Goal: Information Seeking & Learning: Learn about a topic

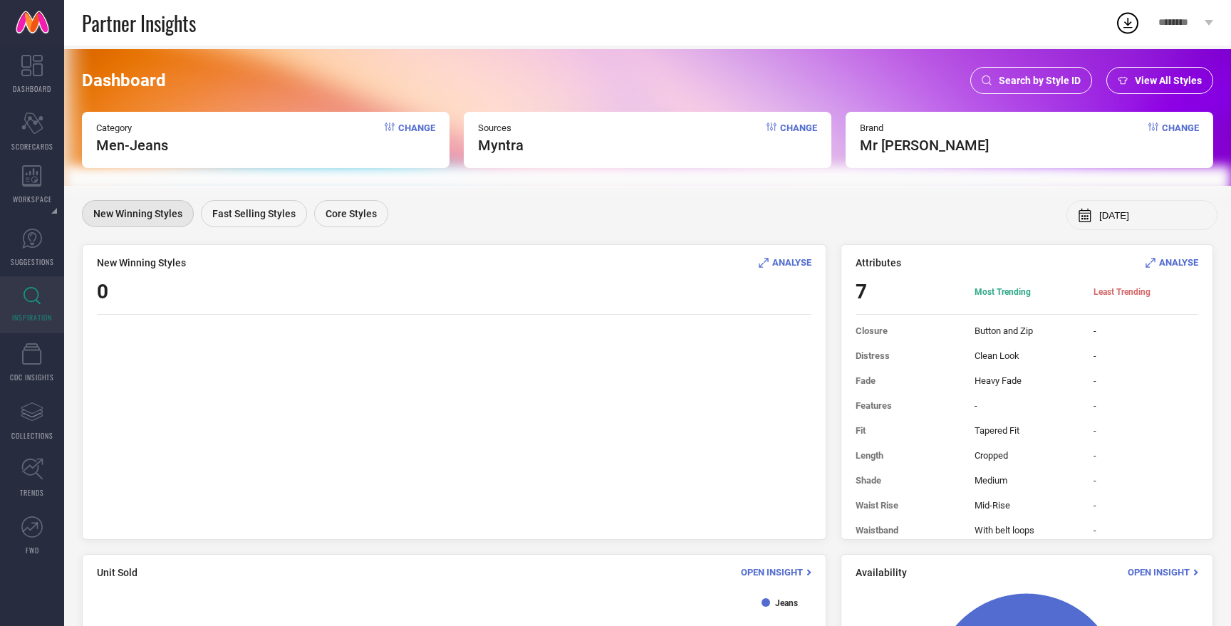
click at [1125, 86] on div "View All Styles" at bounding box center [1159, 80] width 107 height 27
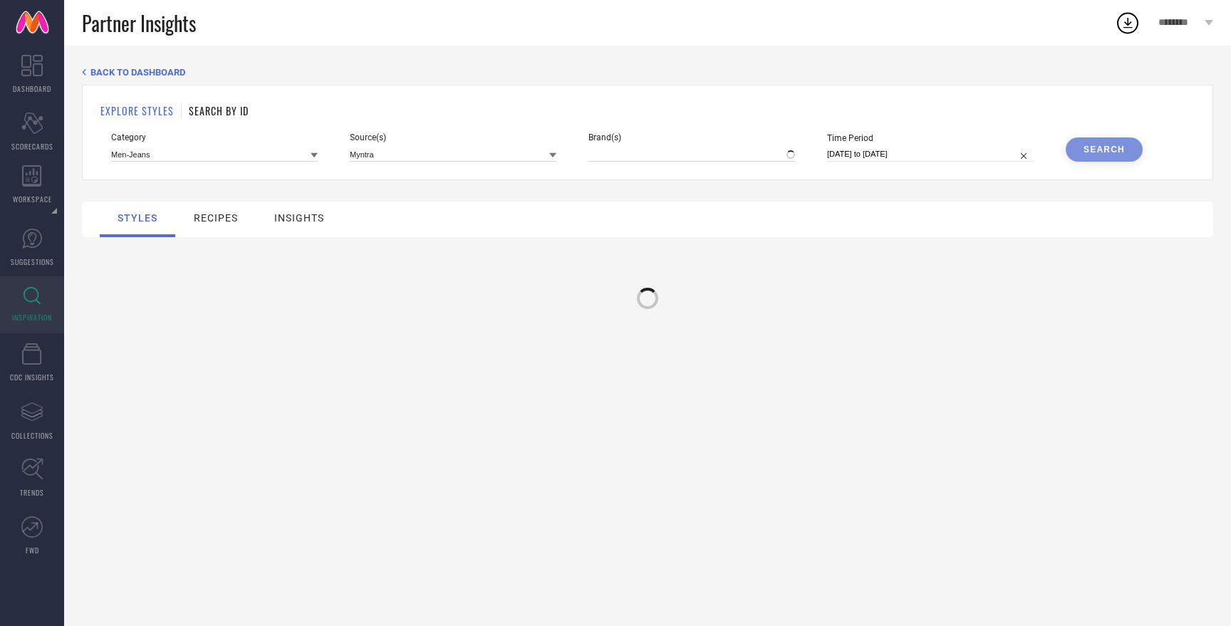
type input "MR [PERSON_NAME]"
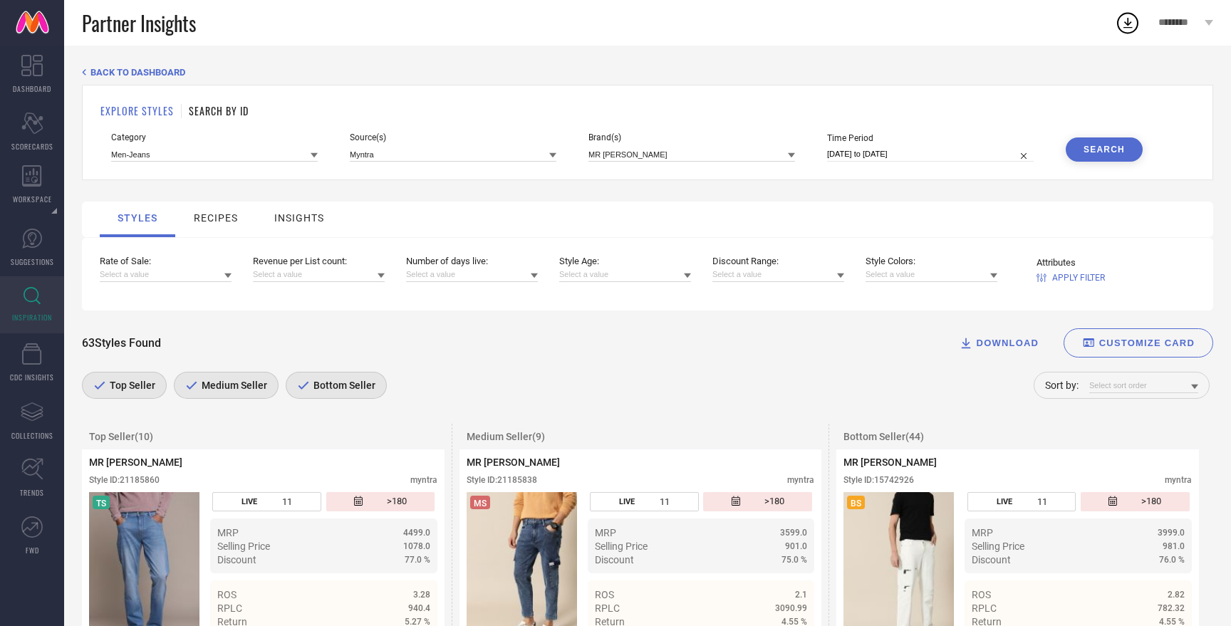
click at [934, 150] on input "[DATE] to [DATE]" at bounding box center [930, 154] width 207 height 15
select select "6"
select select "2025"
select select "7"
select select "2025"
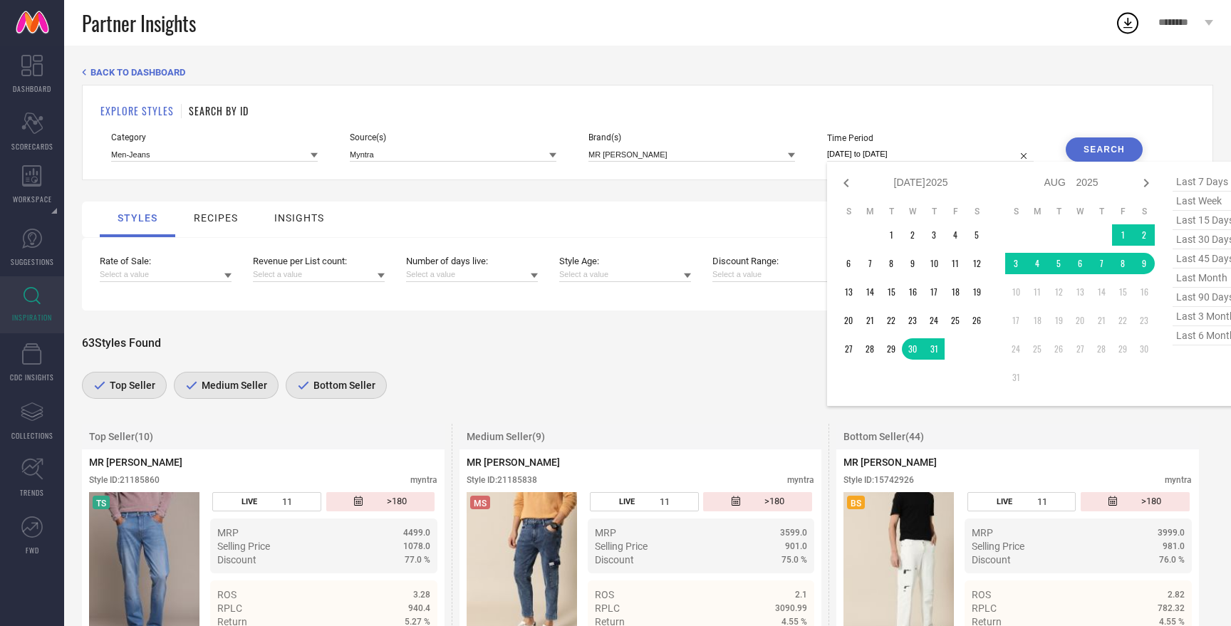
click at [1209, 340] on span "last 6 months" at bounding box center [1207, 335] width 71 height 19
type input "[DATE] to [DATE]"
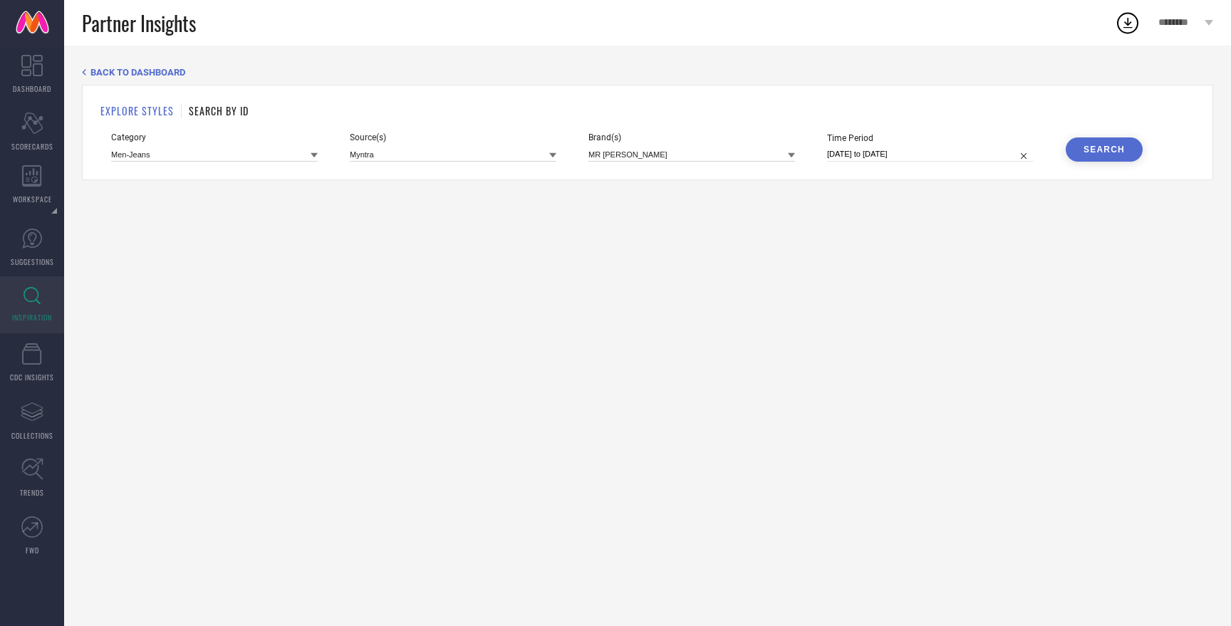
click at [1098, 147] on div "Search" at bounding box center [1103, 150] width 41 height 10
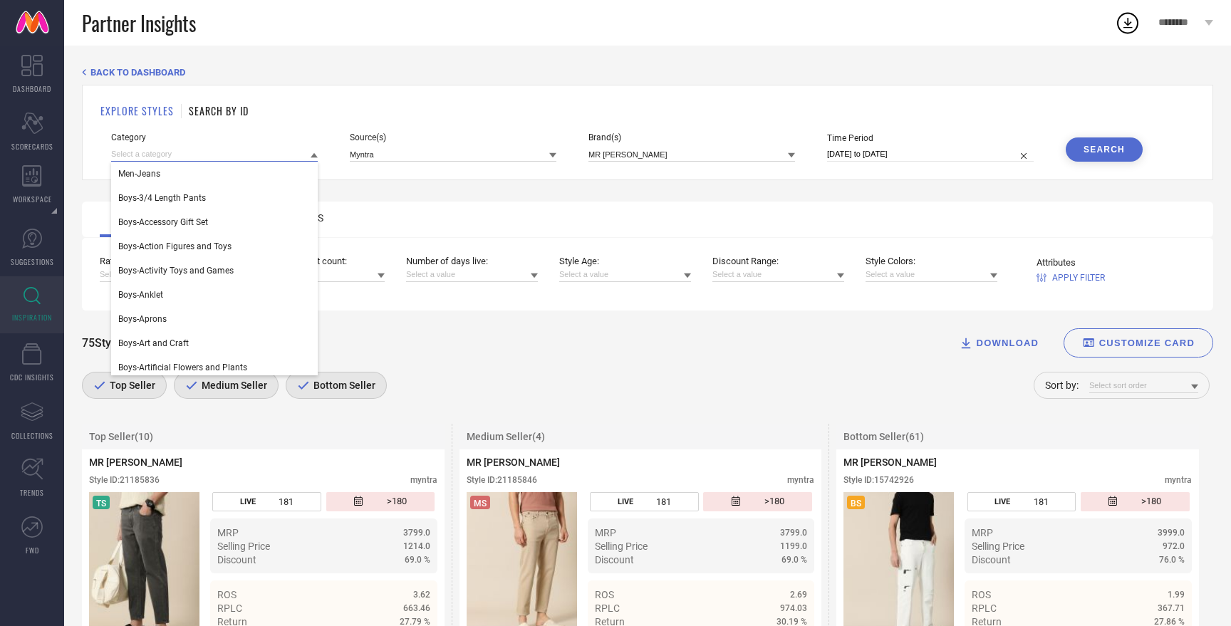
click at [148, 156] on input at bounding box center [214, 154] width 207 height 15
type input "men blazer"
click at [154, 197] on span "Men-Blazers" at bounding box center [141, 198] width 46 height 10
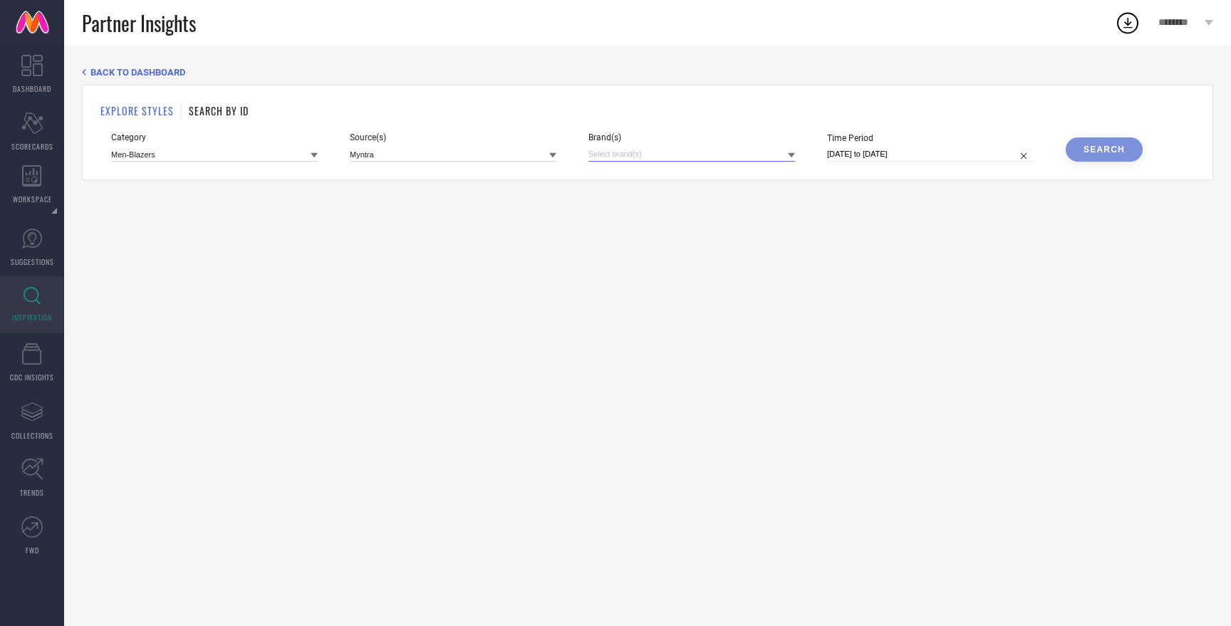
click at [687, 151] on input at bounding box center [691, 154] width 207 height 15
type input "mr"
click at [679, 236] on div "MR [PERSON_NAME]" at bounding box center [691, 229] width 207 height 27
click at [1096, 147] on div "Search" at bounding box center [1103, 150] width 41 height 10
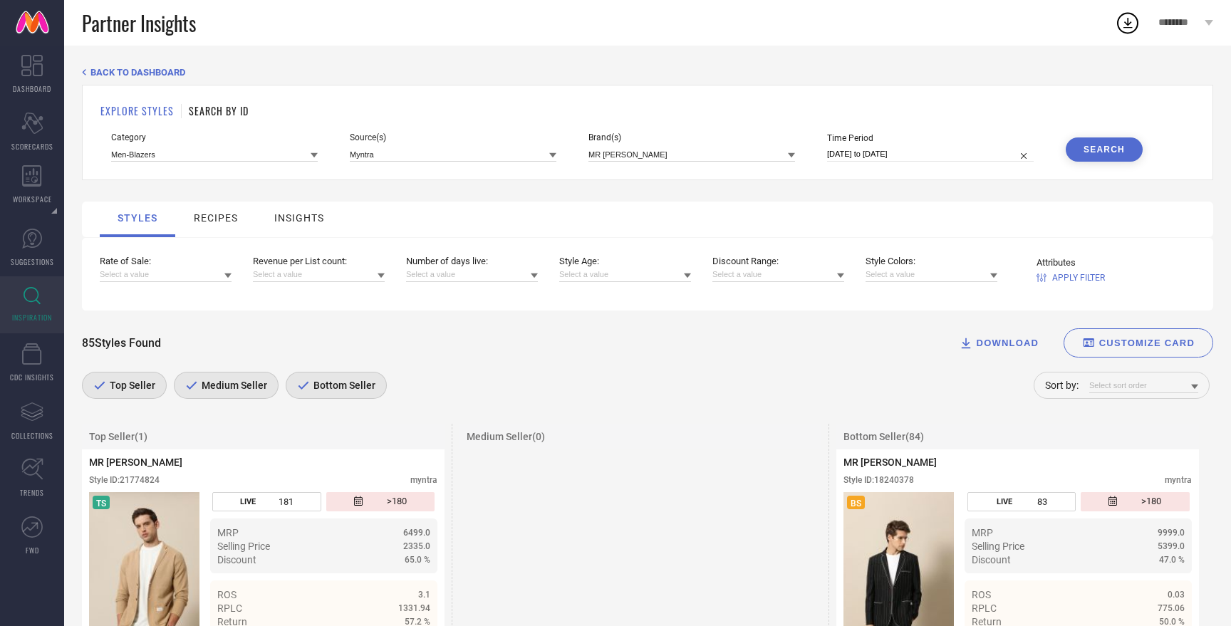
click at [897, 153] on input "[DATE] to [DATE]" at bounding box center [930, 154] width 207 height 15
select select "1"
select select "2025"
select select "2"
select select "2025"
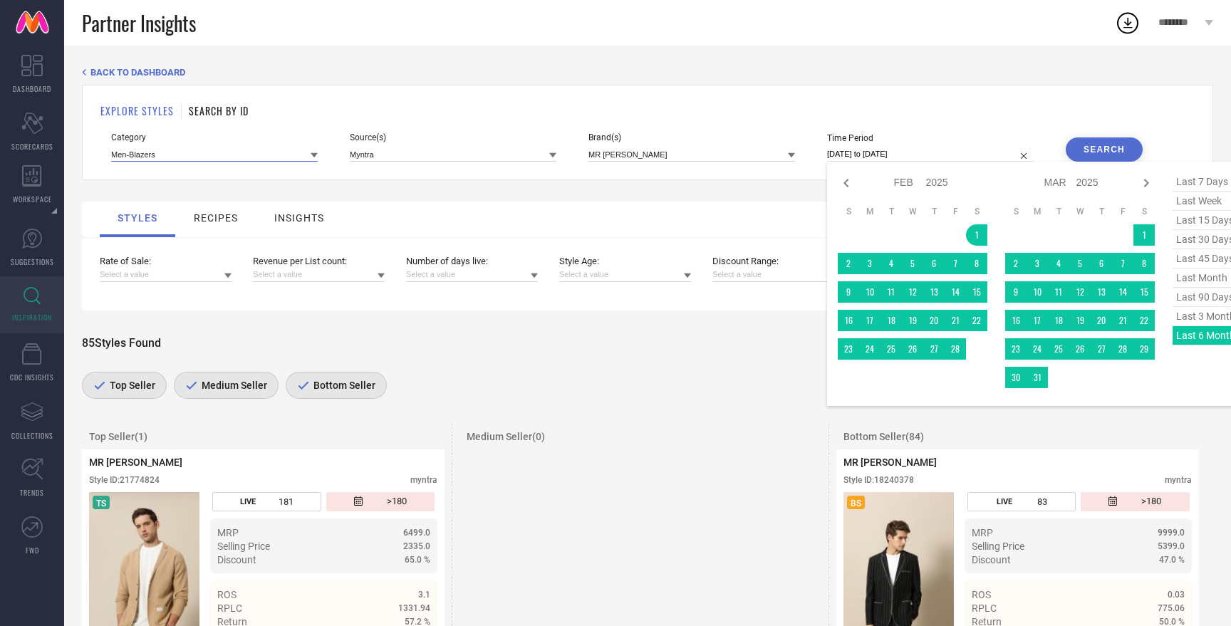
click at [271, 158] on input at bounding box center [214, 154] width 207 height 15
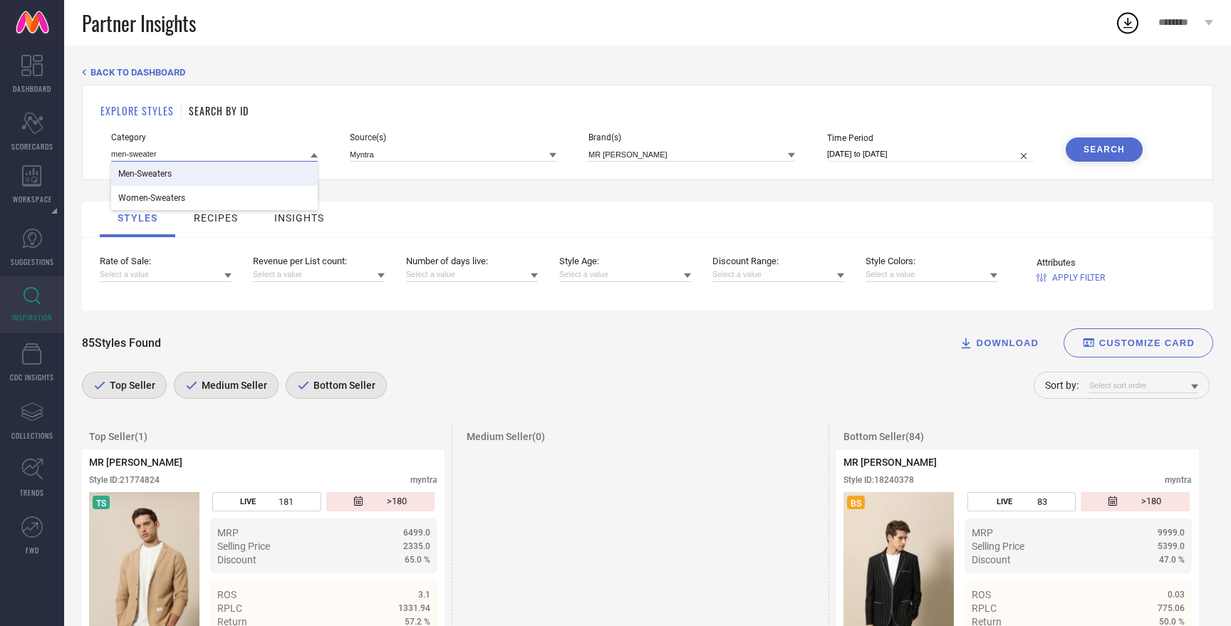
type input "men-sweater"
click at [236, 169] on div "Men-Sweaters" at bounding box center [214, 174] width 207 height 24
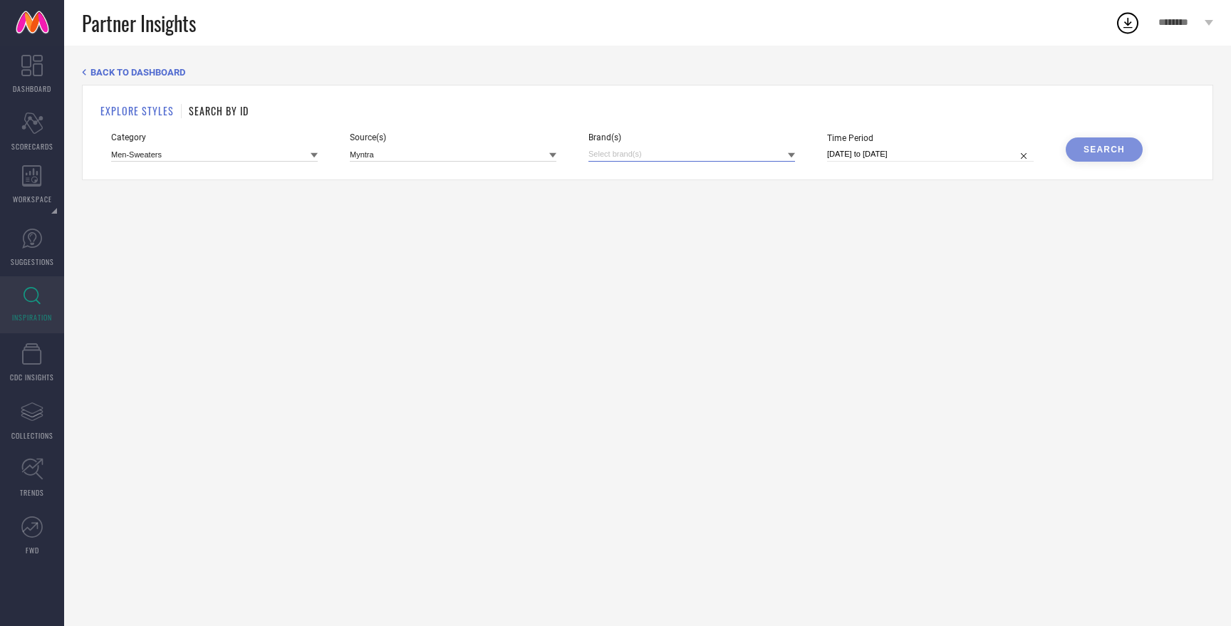
click at [672, 153] on input at bounding box center [691, 154] width 207 height 15
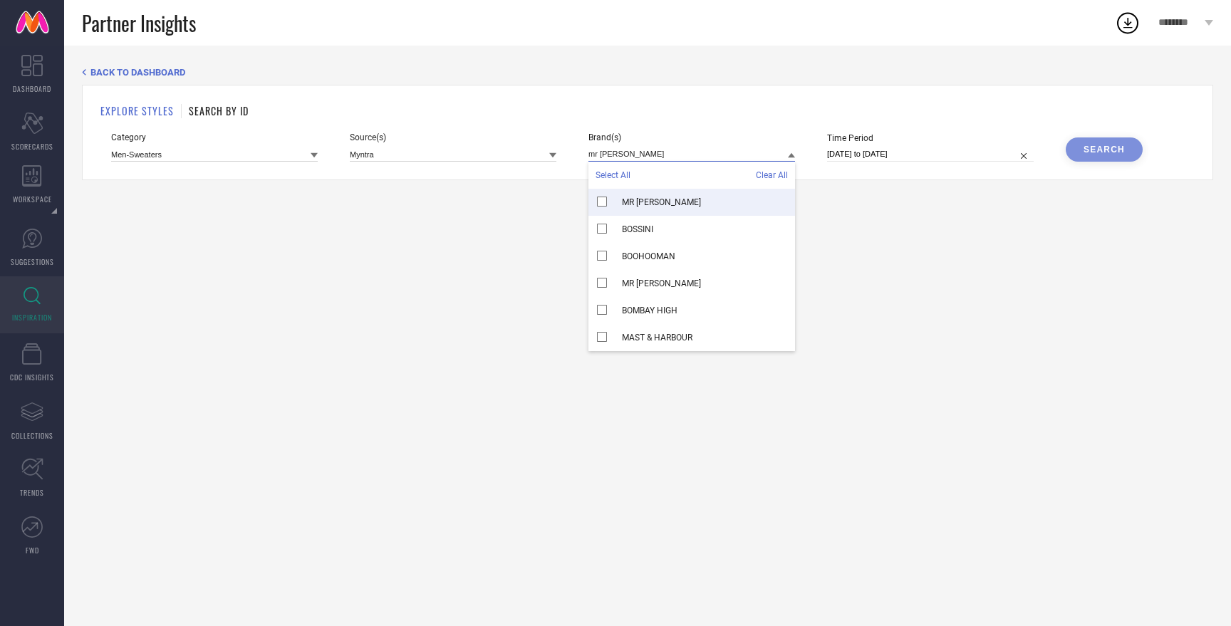
type input "mr [PERSON_NAME]"
click at [632, 199] on span "MR [PERSON_NAME]" at bounding box center [661, 202] width 79 height 10
click at [1089, 148] on div "Search" at bounding box center [1103, 150] width 41 height 10
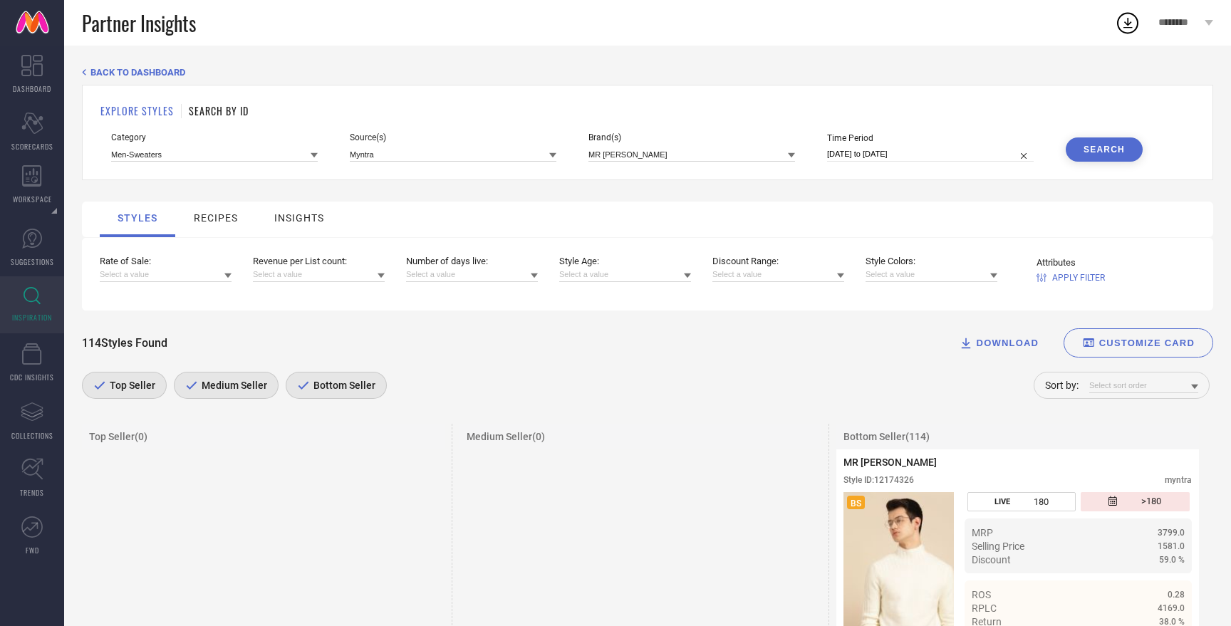
click at [301, 212] on div "insights" at bounding box center [299, 218] width 57 height 19
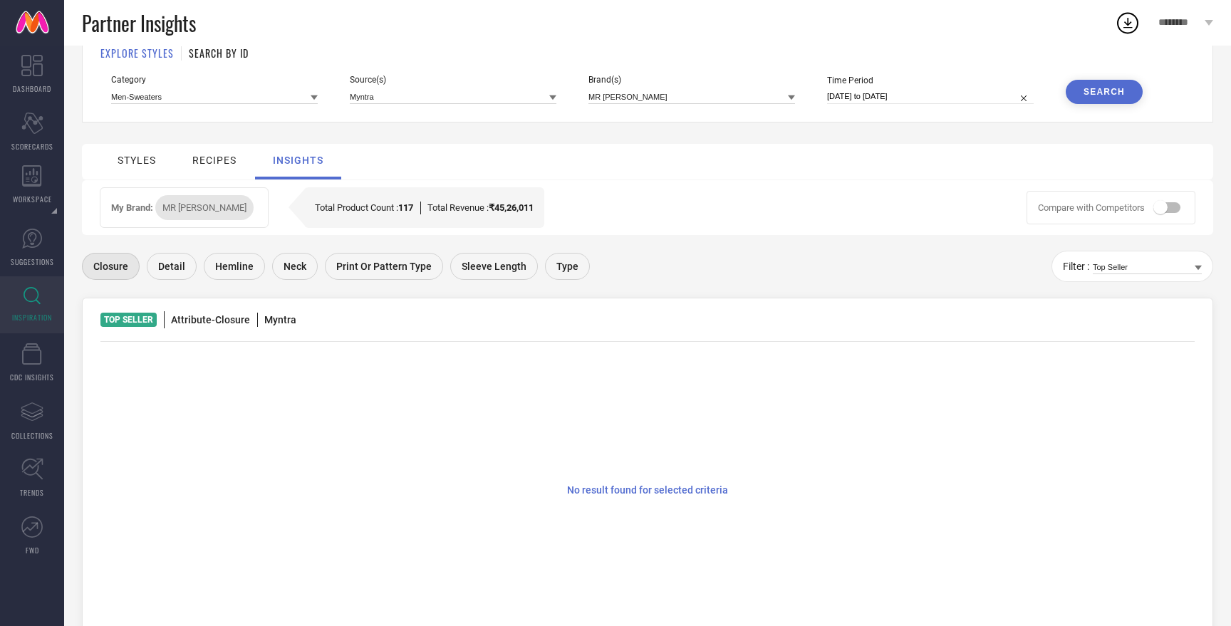
scroll to position [132, 0]
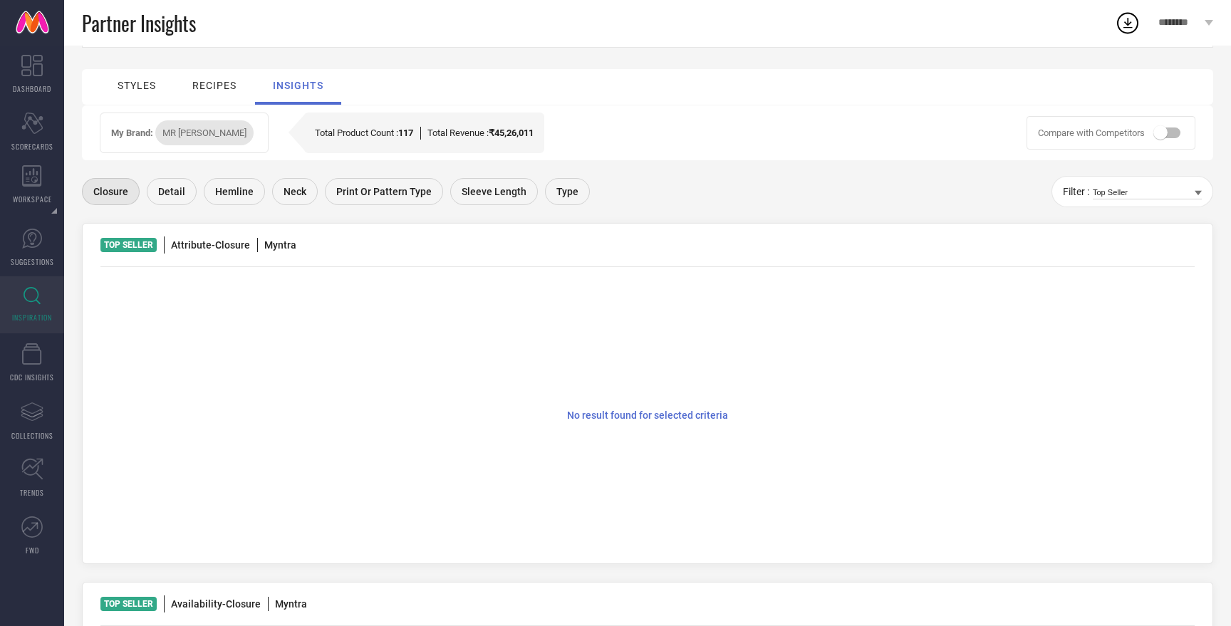
click at [222, 88] on div "recipes" at bounding box center [214, 85] width 44 height 11
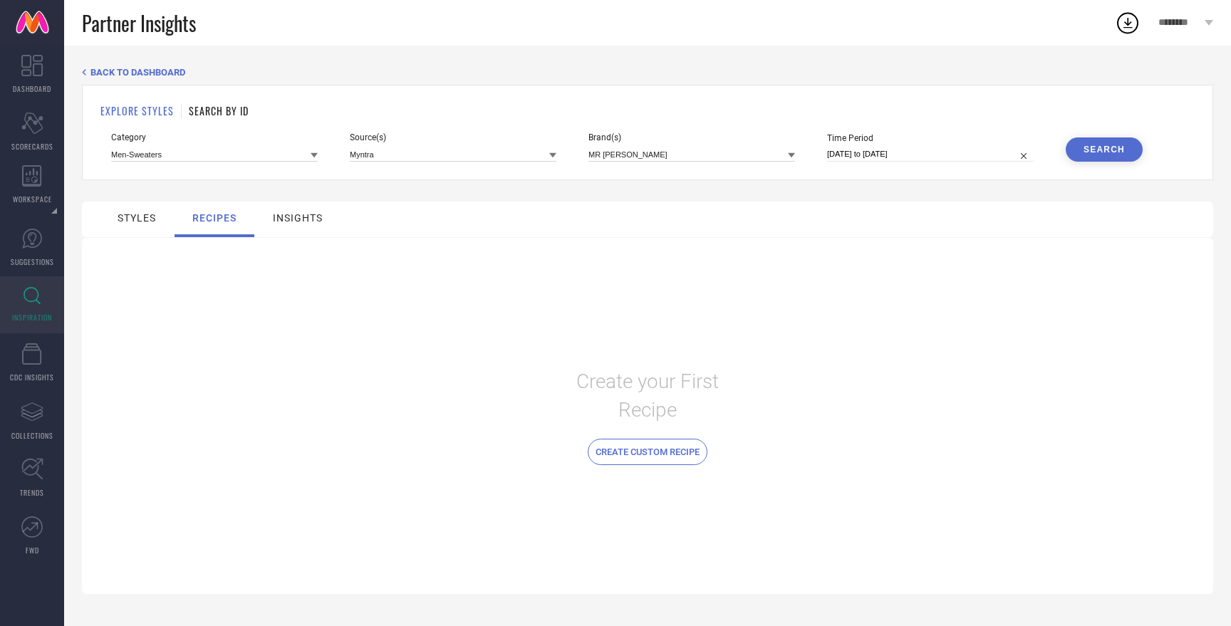
click at [291, 224] on div "insights" at bounding box center [297, 218] width 57 height 19
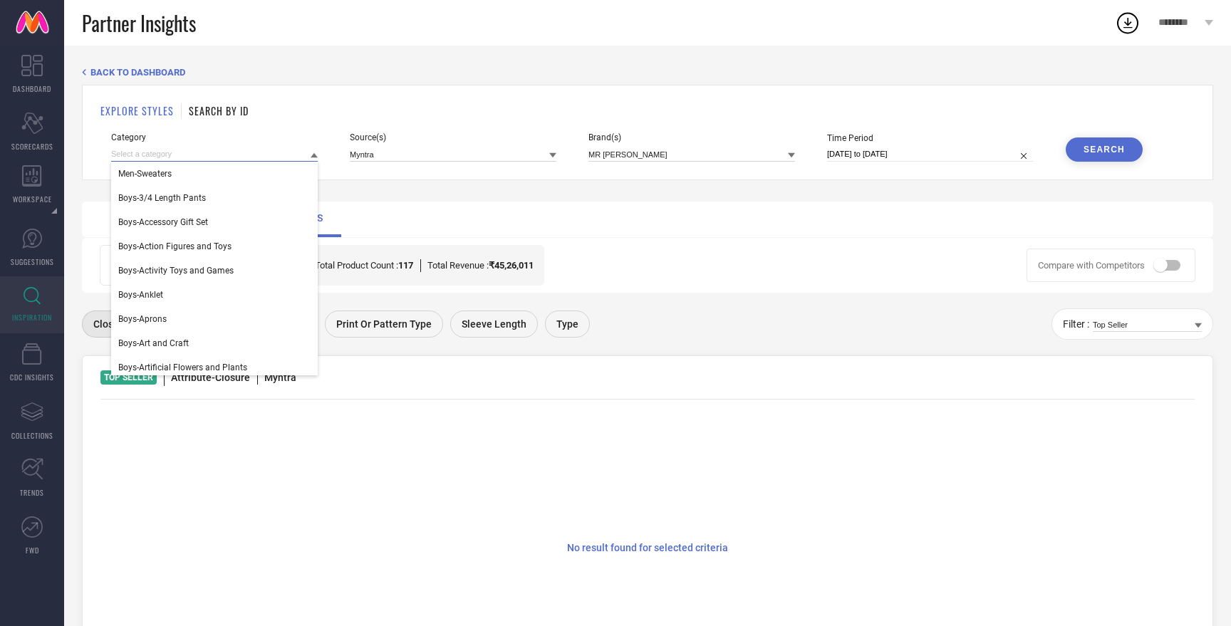
click at [219, 155] on input at bounding box center [214, 154] width 207 height 15
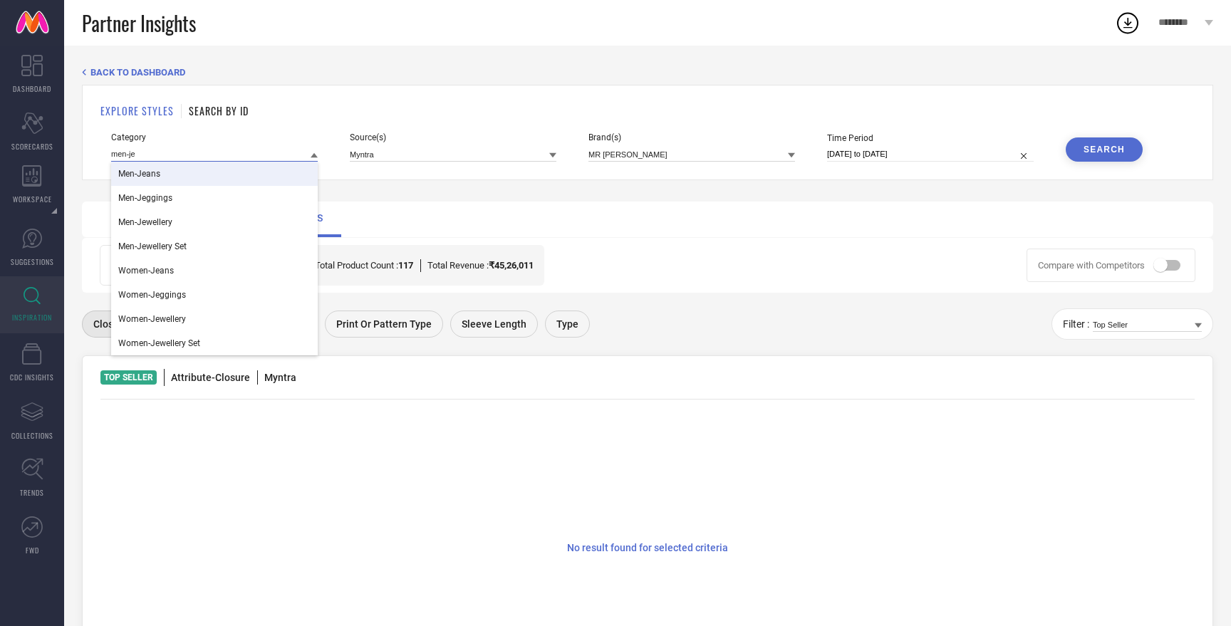
type input "men-je"
click at [217, 170] on div "Men-Jeans" at bounding box center [214, 174] width 207 height 24
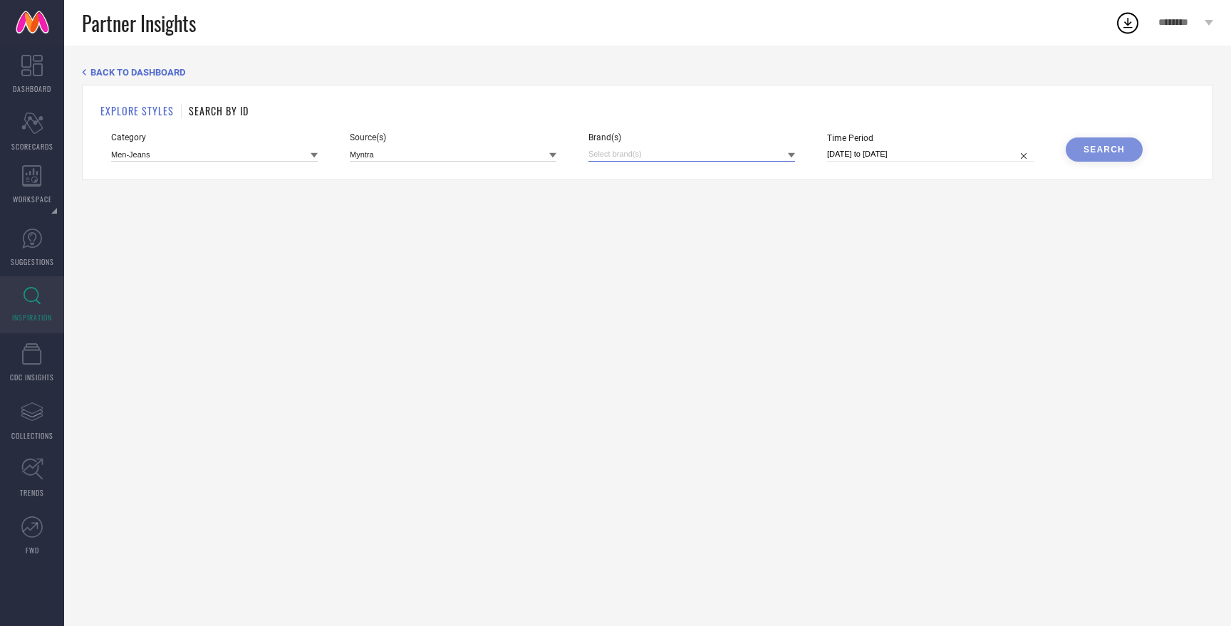
click at [667, 160] on input at bounding box center [691, 154] width 207 height 15
type input "[PERSON_NAME]"
click at [672, 204] on span "MR [PERSON_NAME]" at bounding box center [661, 202] width 79 height 10
click at [1090, 152] on div "Search" at bounding box center [1103, 150] width 41 height 10
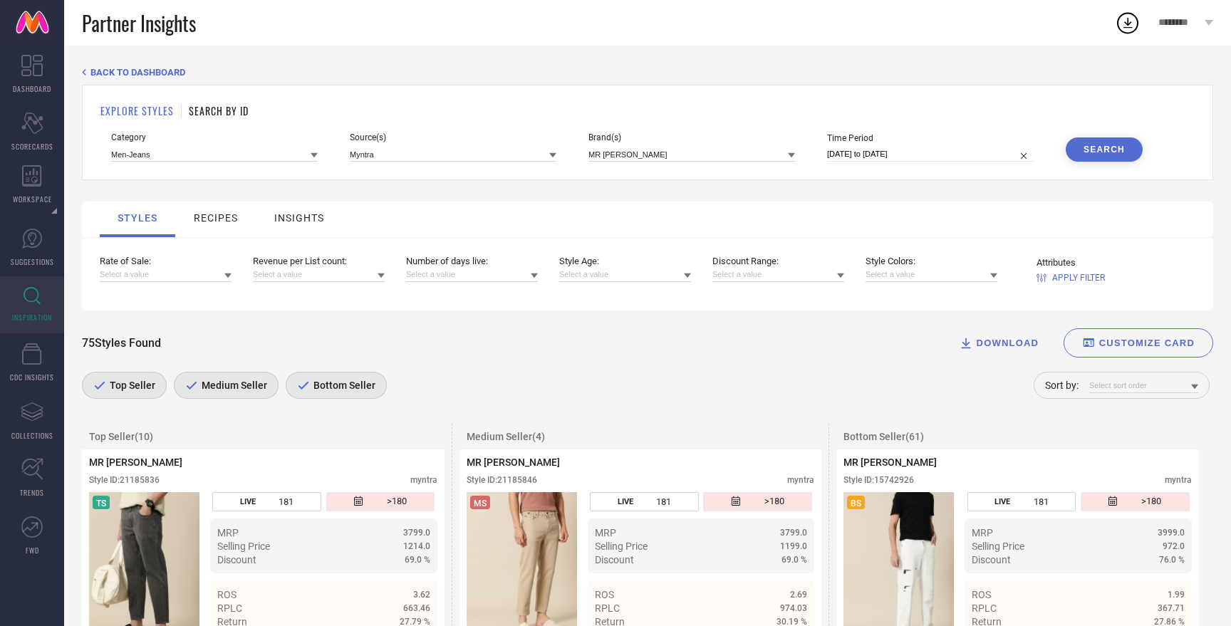
click at [300, 214] on div "insights" at bounding box center [299, 217] width 50 height 11
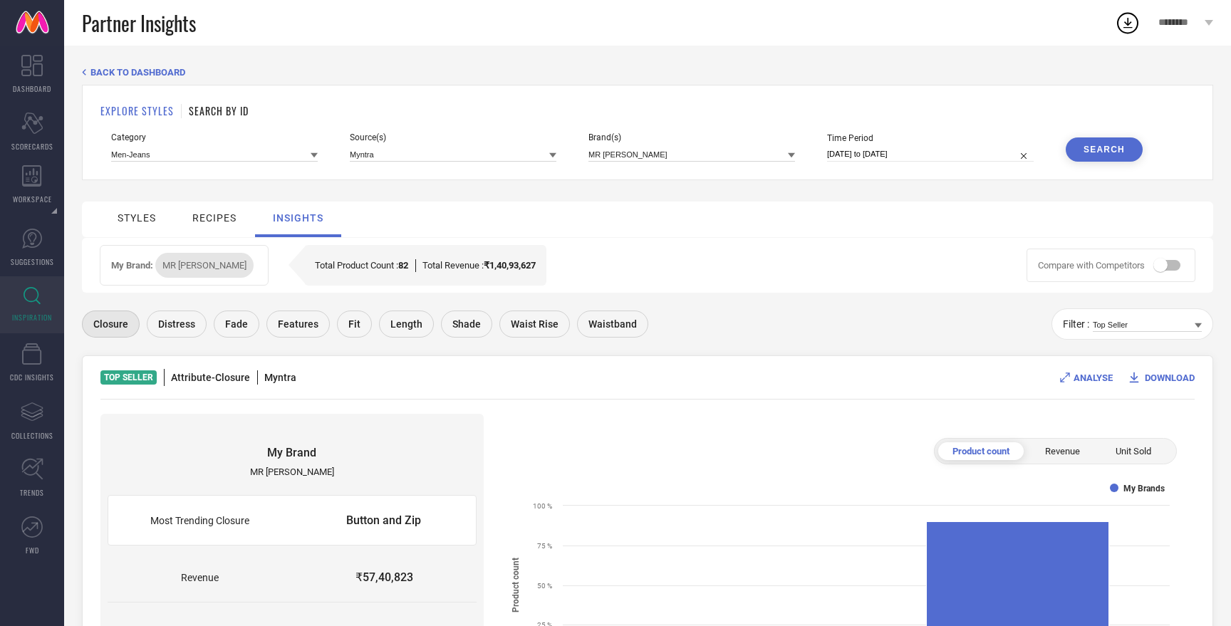
click at [226, 220] on div "recipes" at bounding box center [214, 217] width 44 height 11
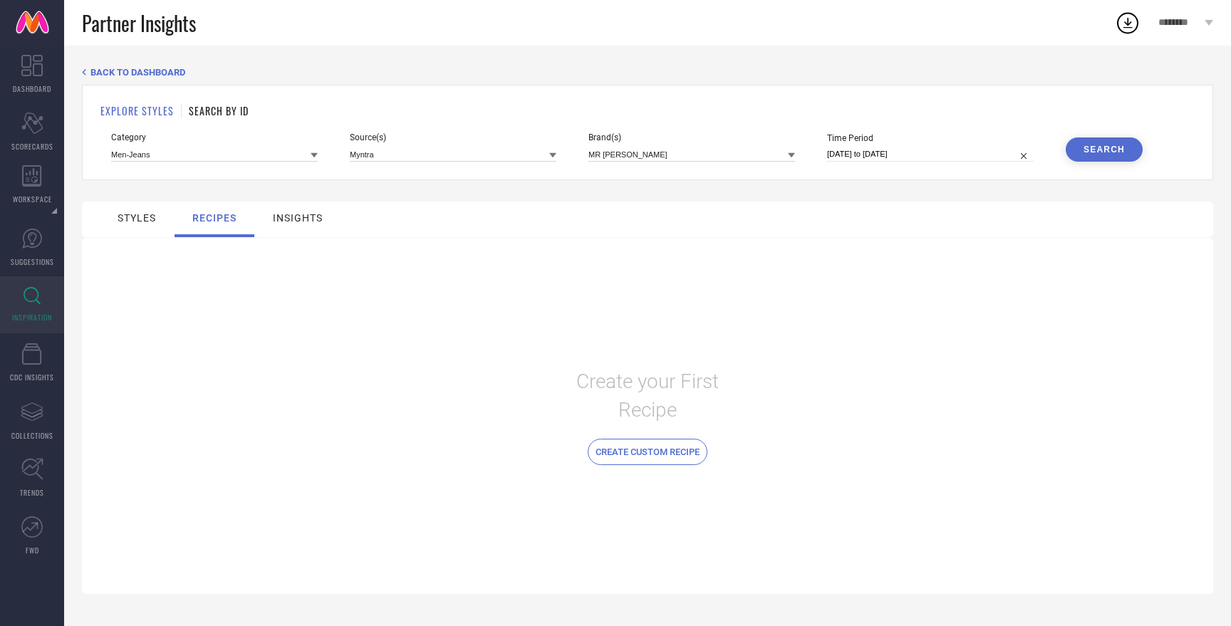
click at [299, 234] on div "insights" at bounding box center [297, 220] width 85 height 36
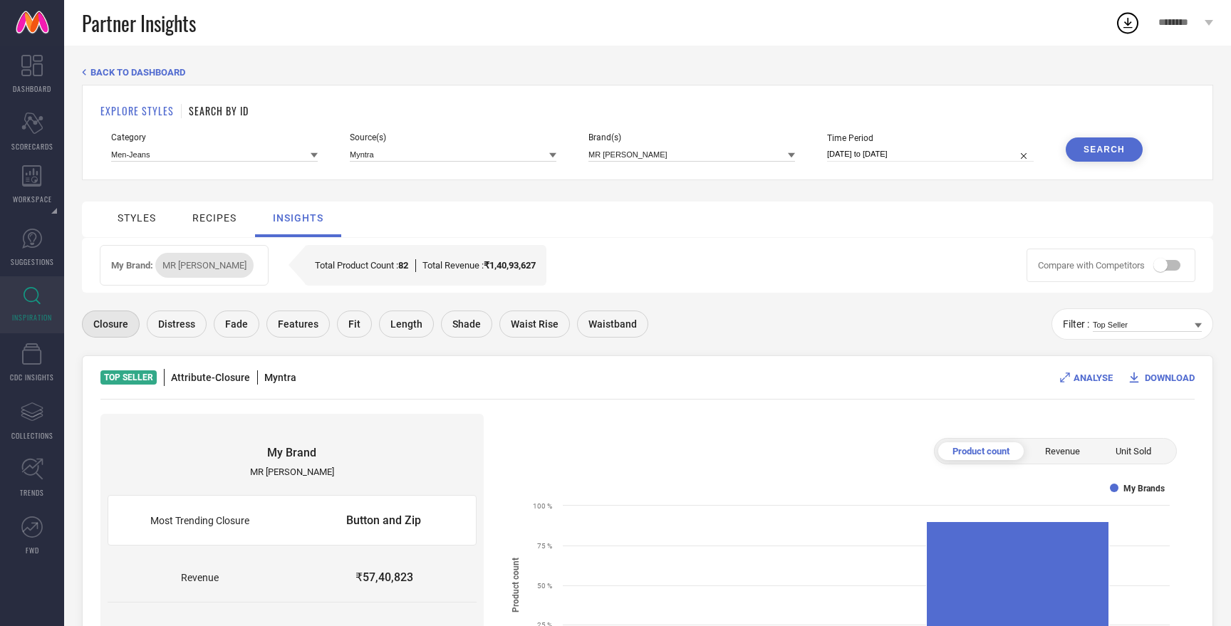
click at [142, 215] on div "styles" at bounding box center [137, 217] width 38 height 11
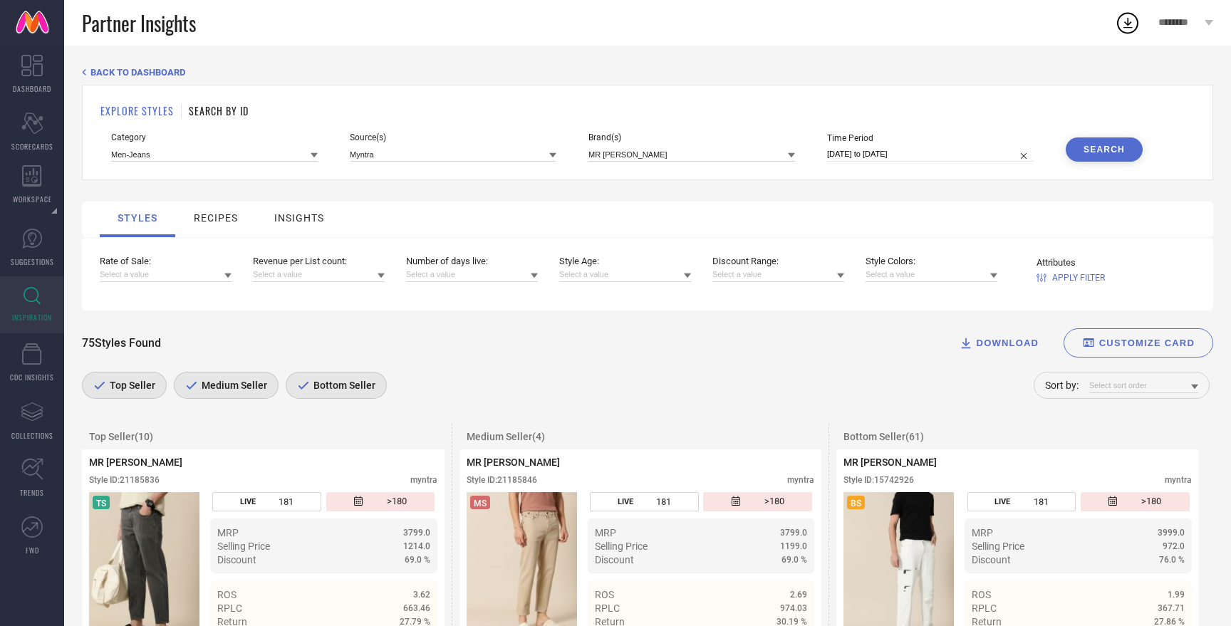
click at [229, 214] on div "recipes" at bounding box center [216, 217] width 44 height 11
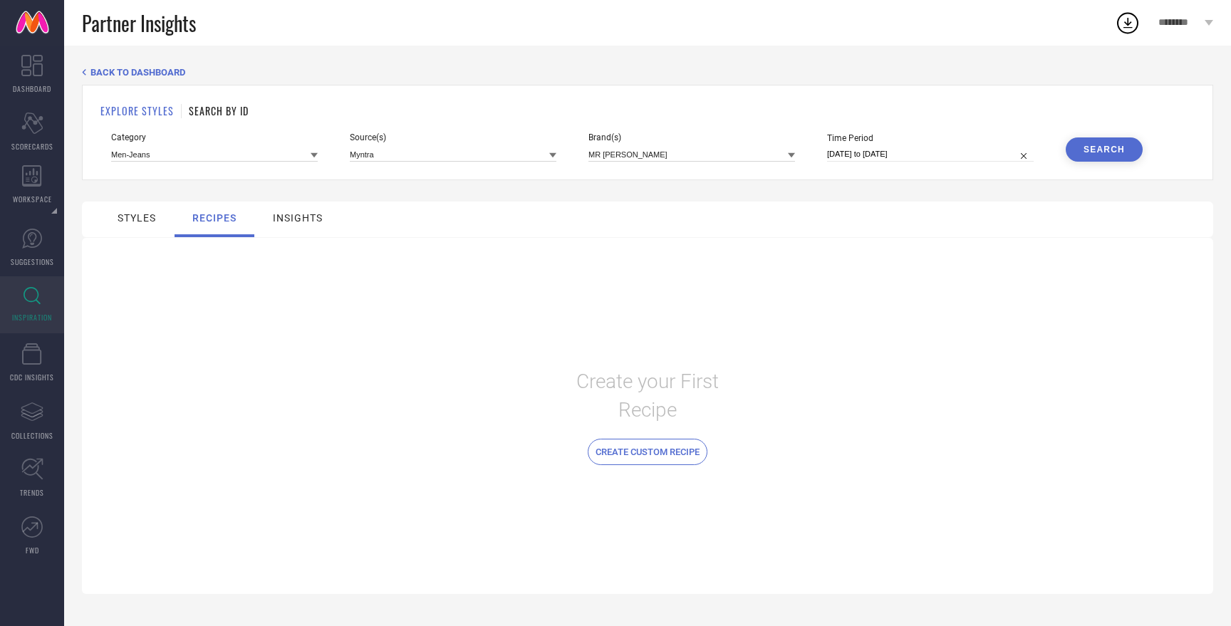
click at [316, 219] on div "insights" at bounding box center [298, 217] width 50 height 11
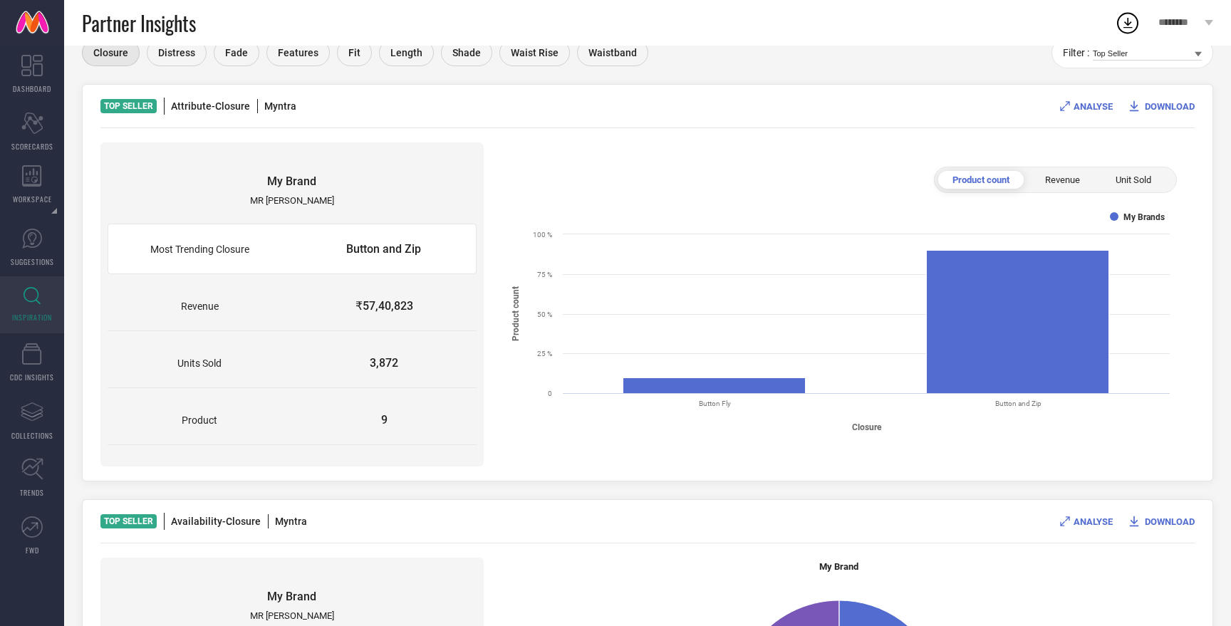
scroll to position [288, 0]
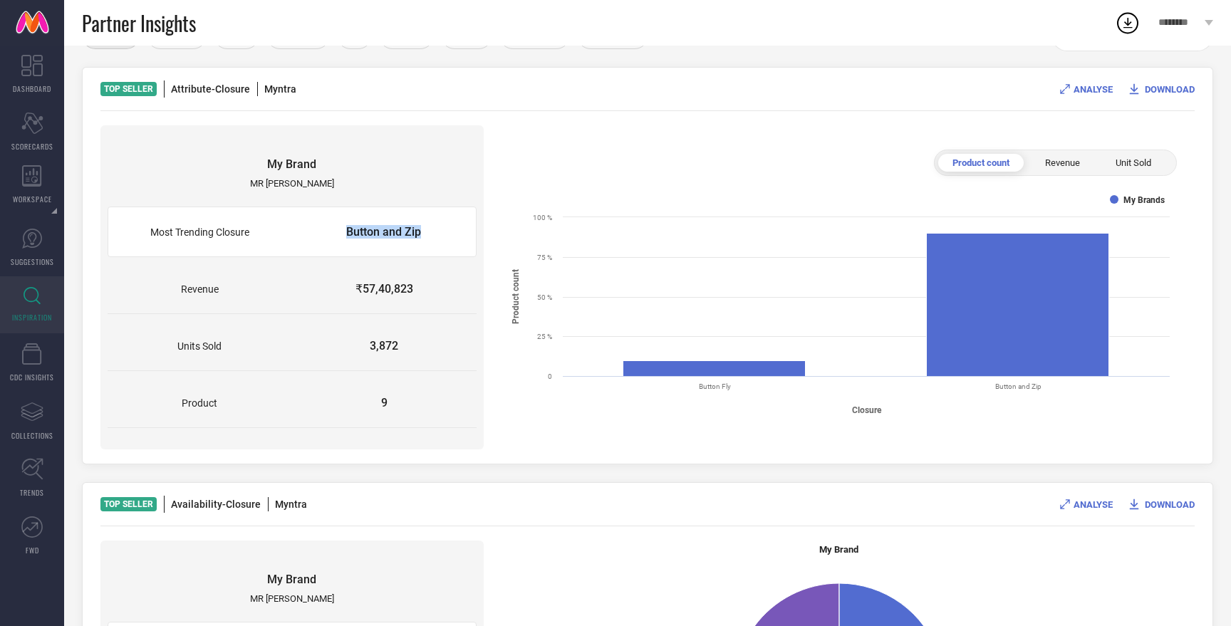
drag, startPoint x: 355, startPoint y: 224, endPoint x: 467, endPoint y: 235, distance: 112.3
click at [467, 235] on span "Button and Zip" at bounding box center [384, 231] width 184 height 49
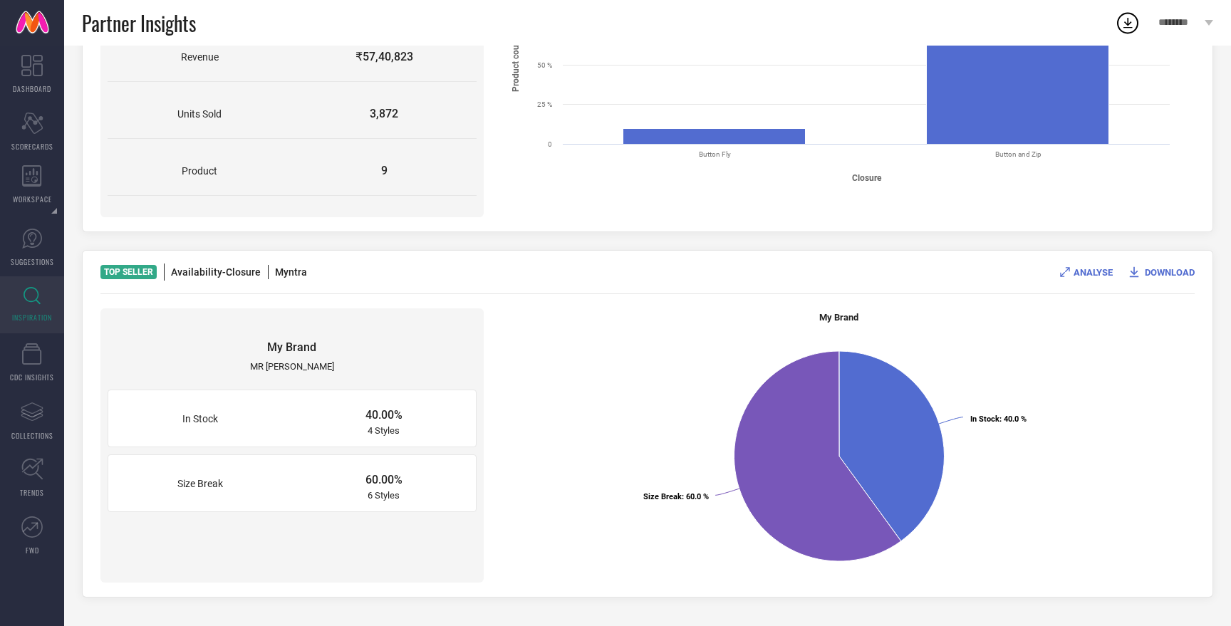
scroll to position [531, 0]
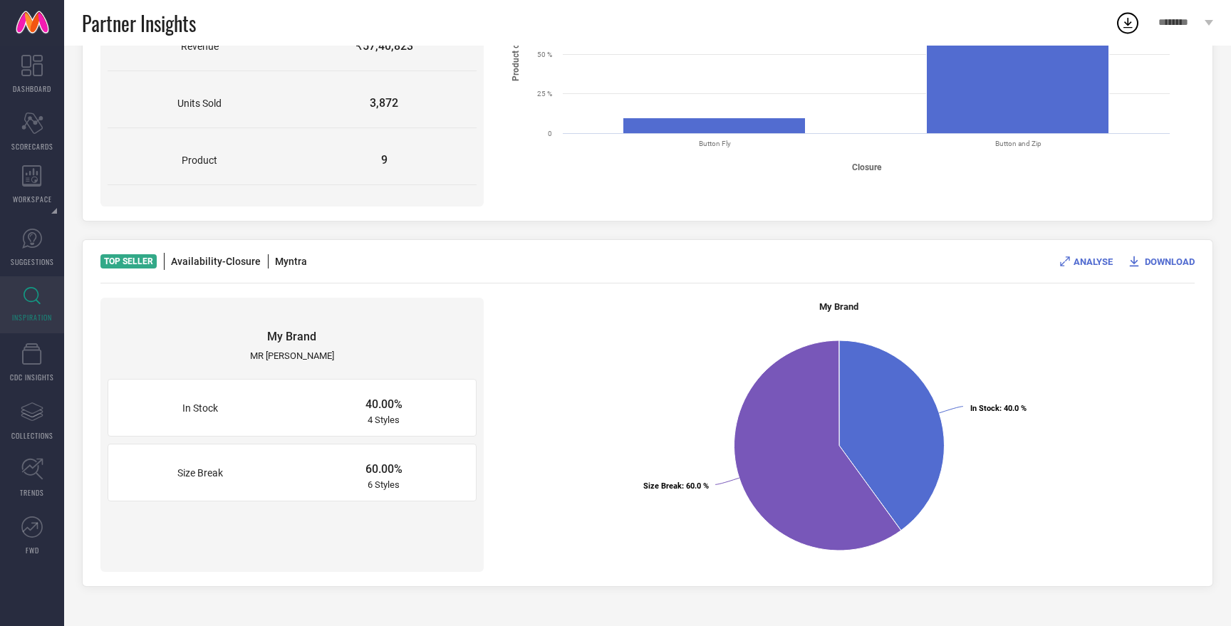
drag, startPoint x: 400, startPoint y: 412, endPoint x: 339, endPoint y: 417, distance: 61.5
click at [341, 416] on div "40.00% 4 Styles" at bounding box center [384, 408] width 184 height 56
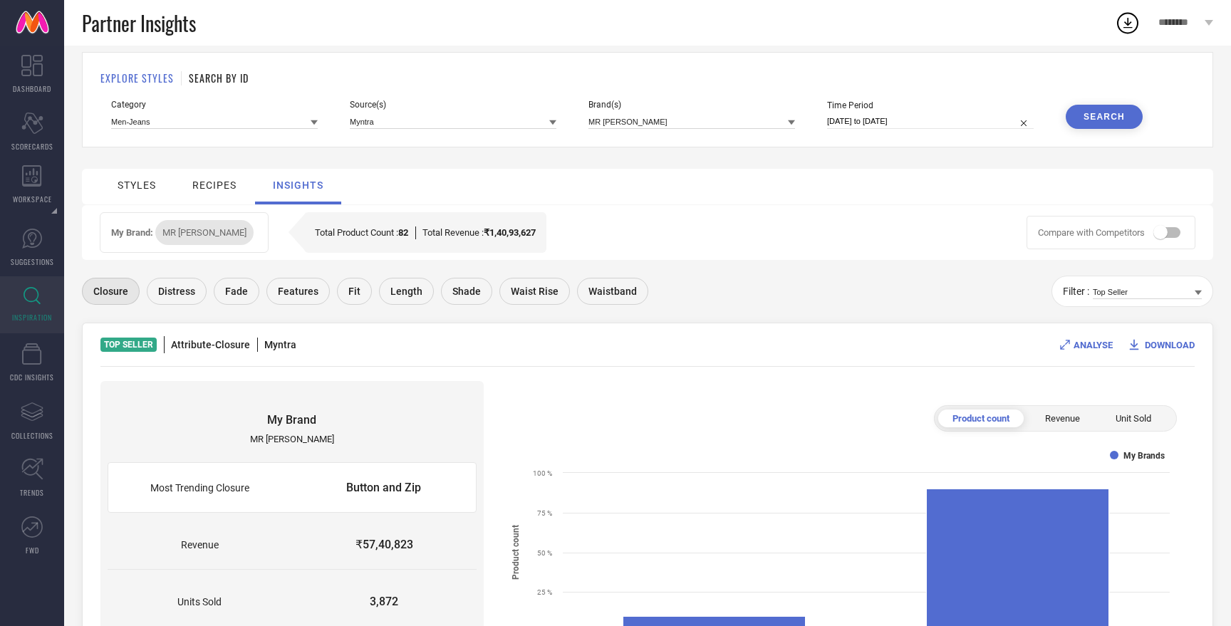
scroll to position [0, 0]
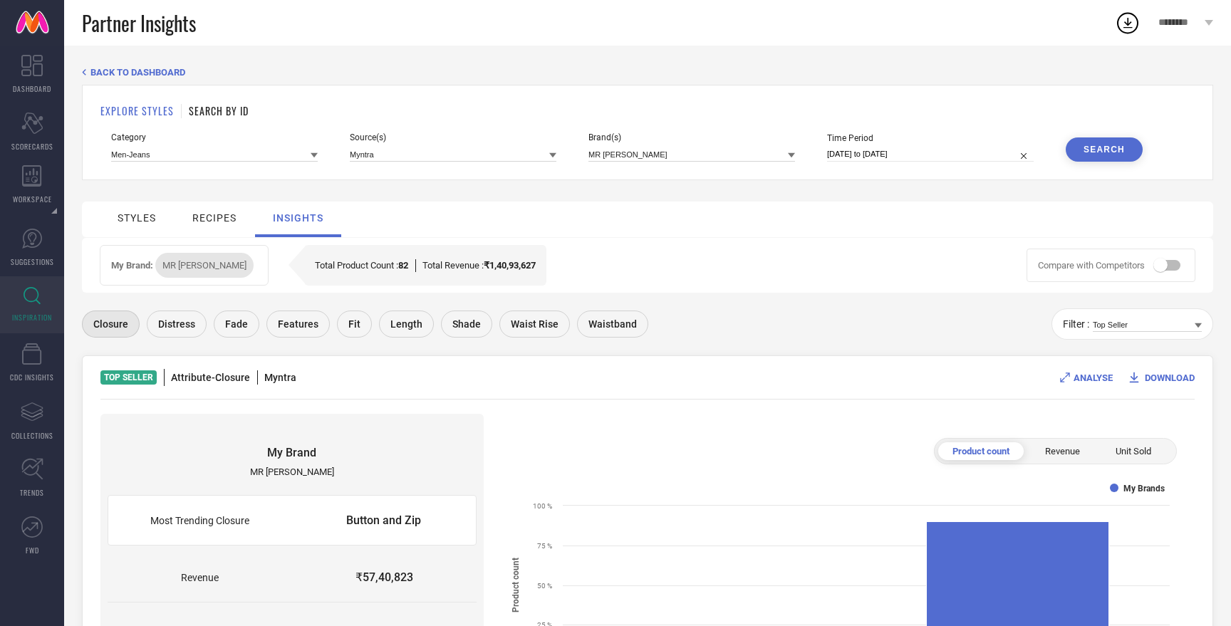
click at [169, 333] on div "Distress" at bounding box center [177, 324] width 60 height 27
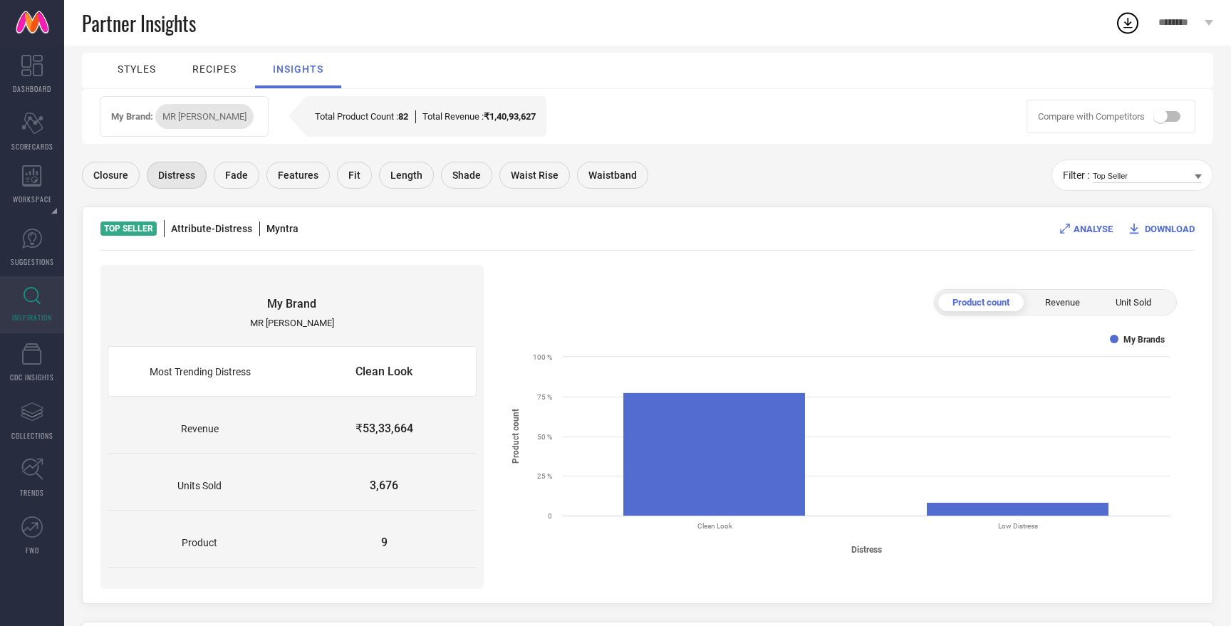
scroll to position [158, 0]
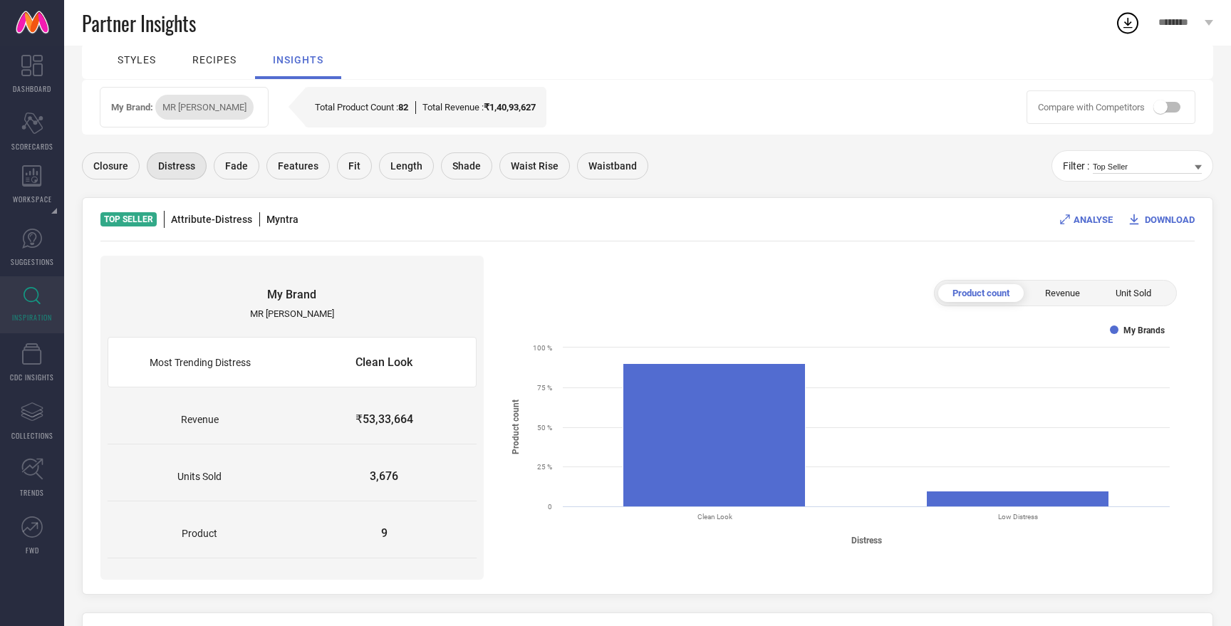
click at [234, 167] on span "Fade" at bounding box center [236, 165] width 23 height 11
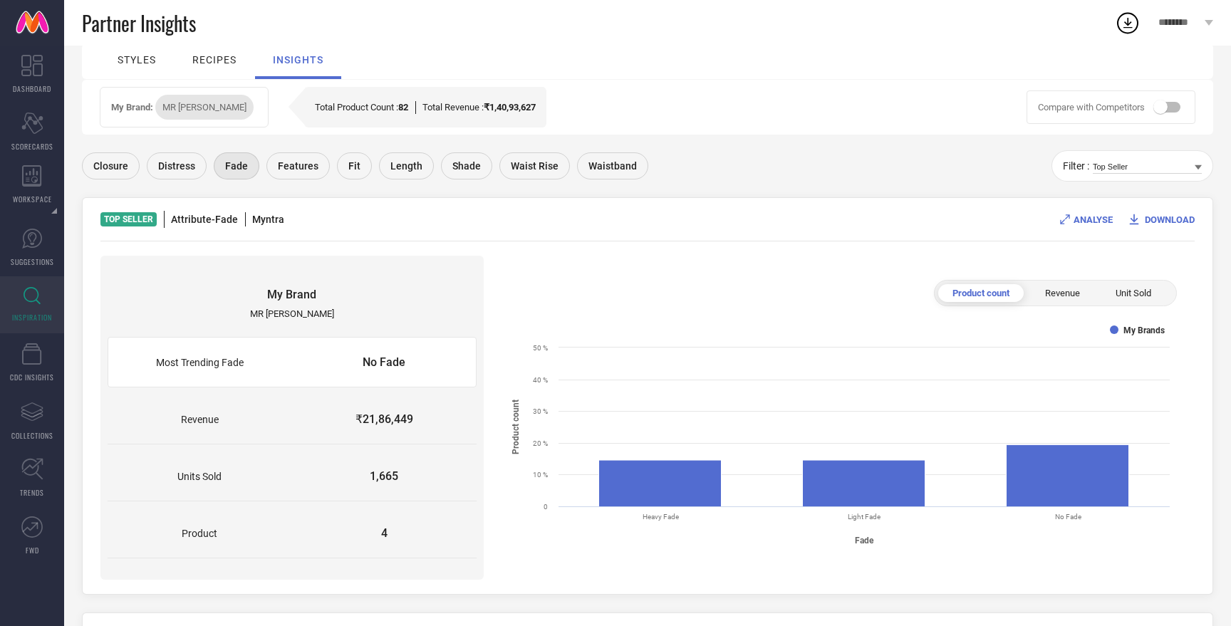
click at [285, 169] on span "Features" at bounding box center [298, 165] width 41 height 11
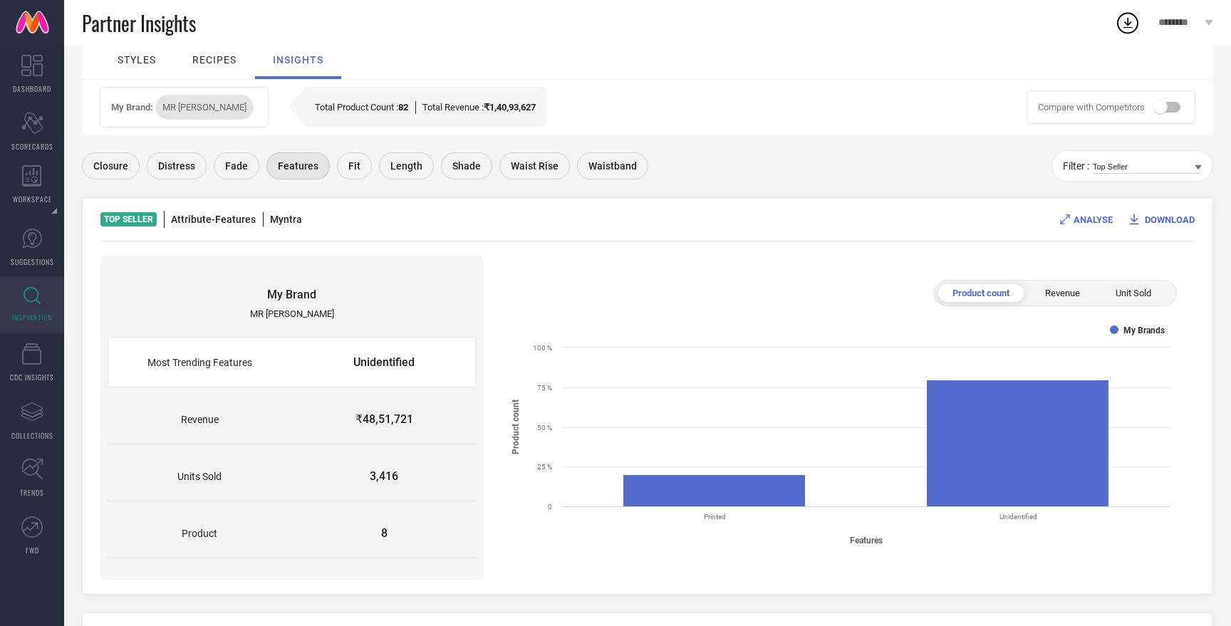
click at [361, 170] on div "Fit" at bounding box center [354, 165] width 35 height 27
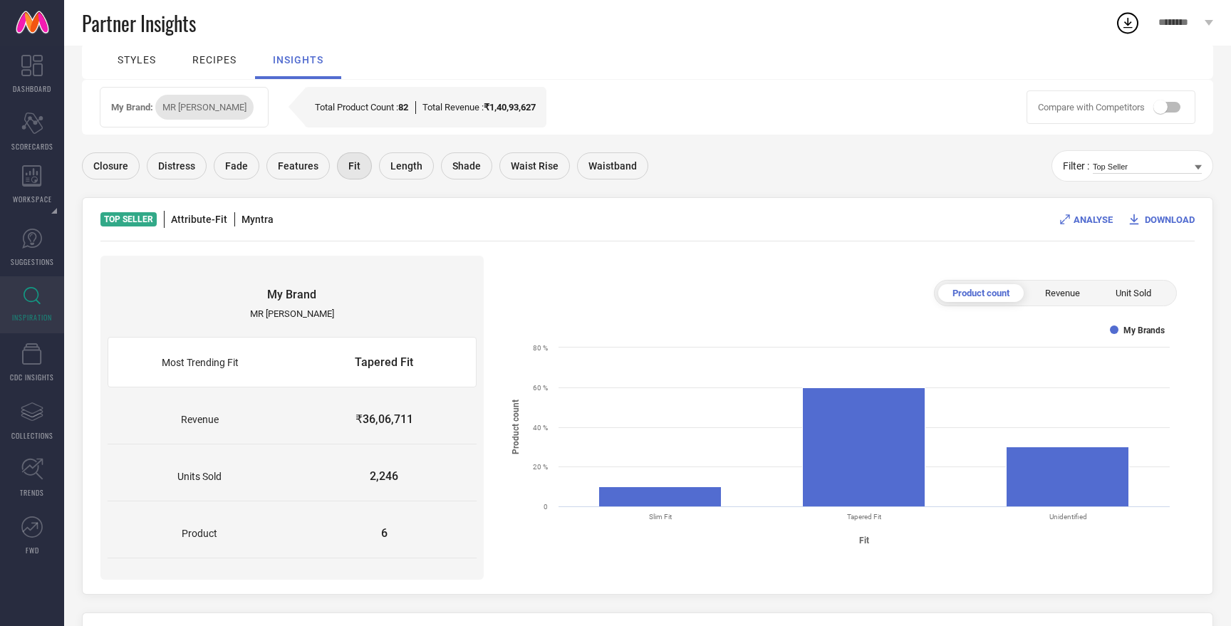
click at [399, 175] on div "Length" at bounding box center [406, 165] width 55 height 27
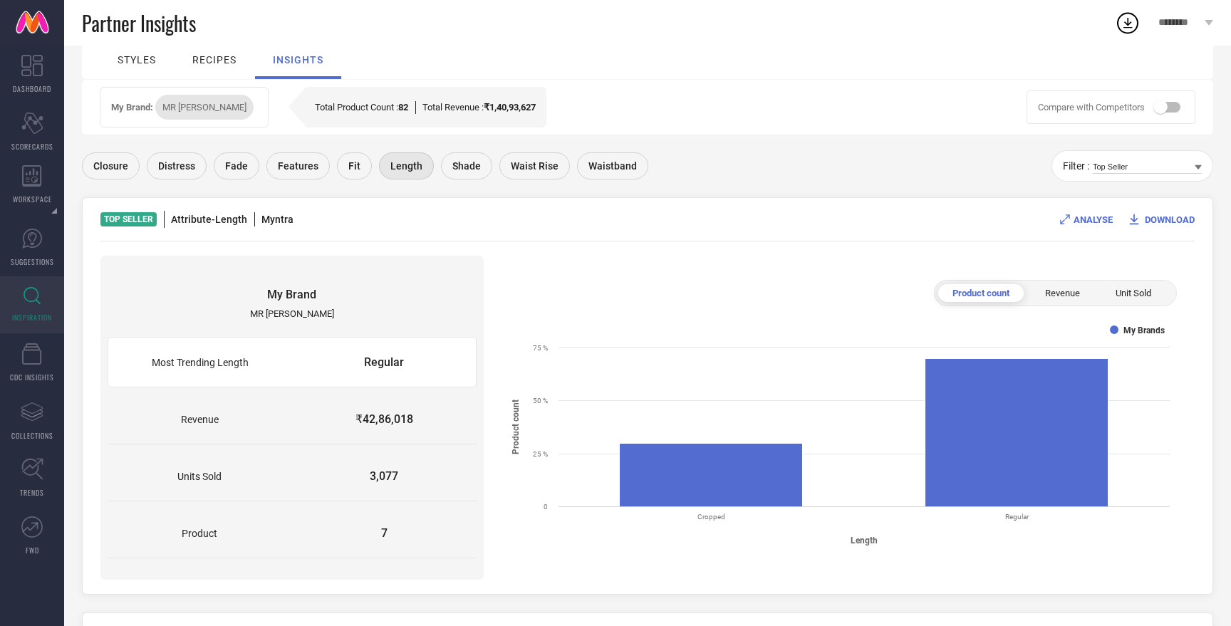
click at [511, 168] on span "Waist Rise" at bounding box center [535, 165] width 48 height 11
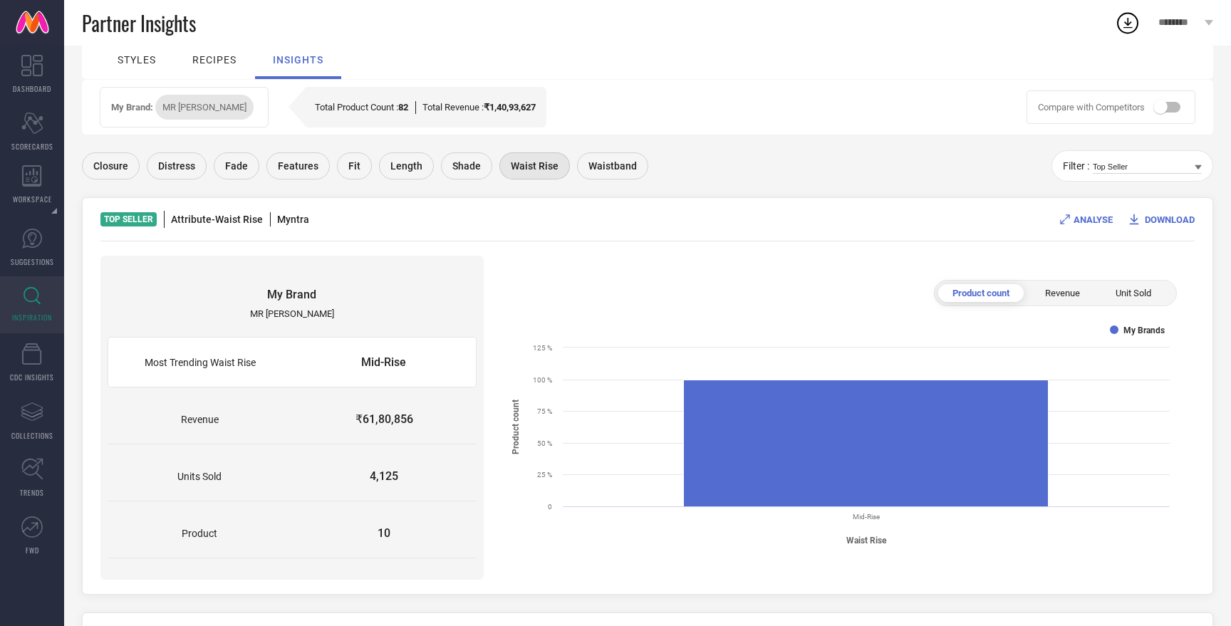
click at [603, 162] on span "Waistband" at bounding box center [612, 165] width 48 height 11
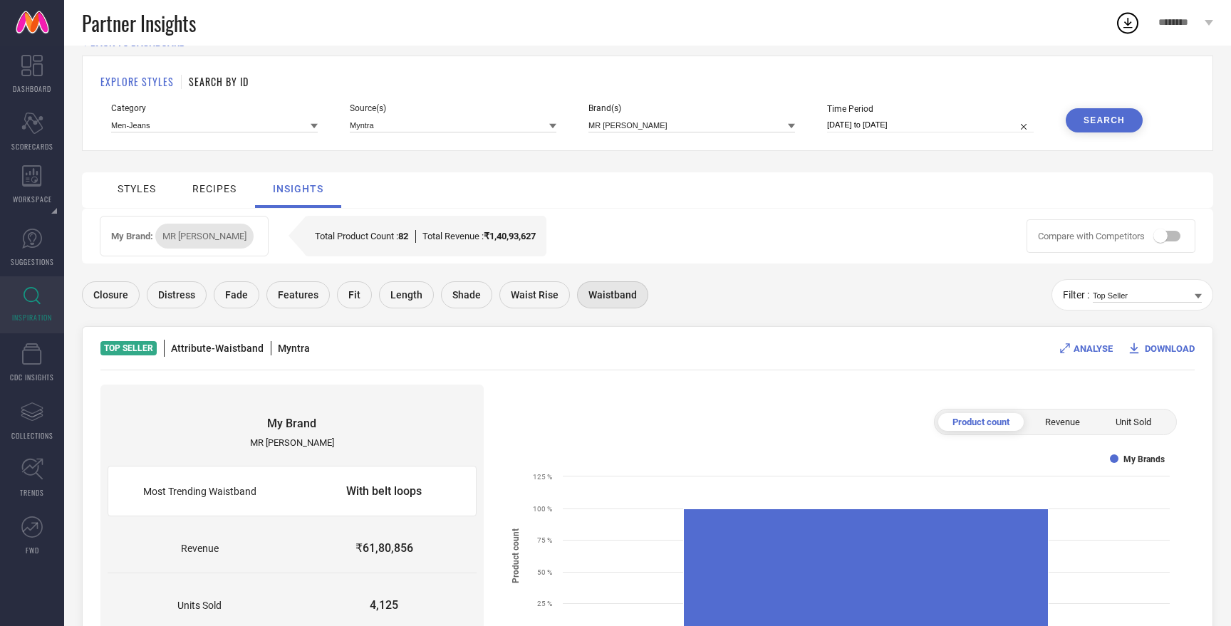
scroll to position [0, 0]
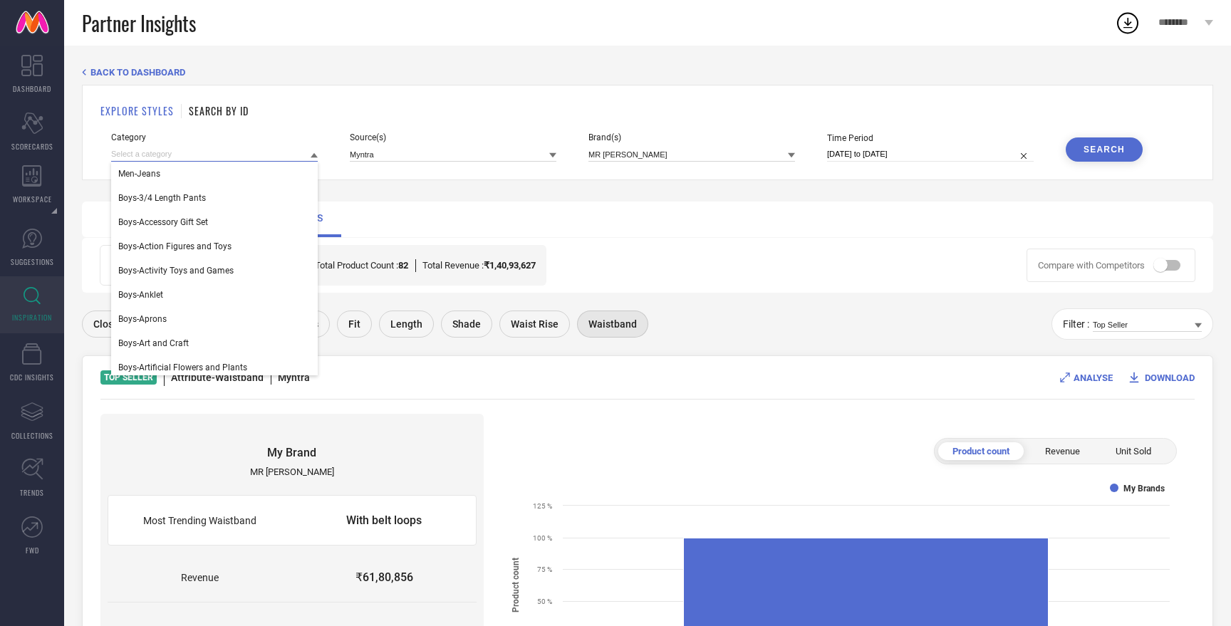
click at [249, 152] on input at bounding box center [214, 154] width 207 height 15
